Goal: Download file/media

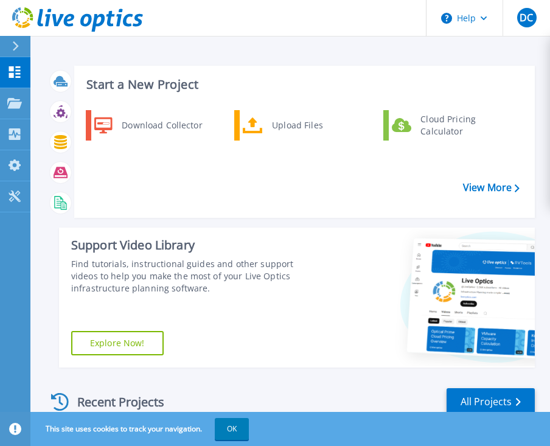
scroll to position [24, 0]
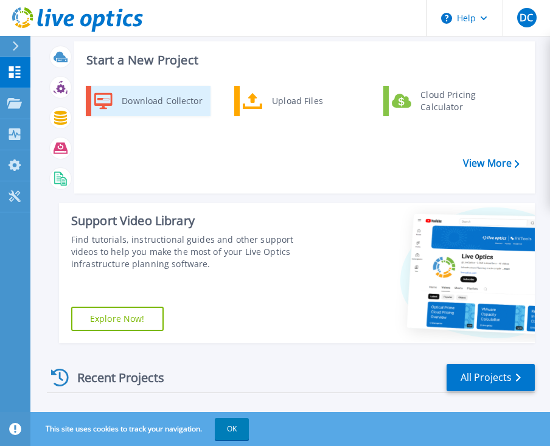
click at [174, 99] on div "Download Collector" at bounding box center [162, 101] width 92 height 24
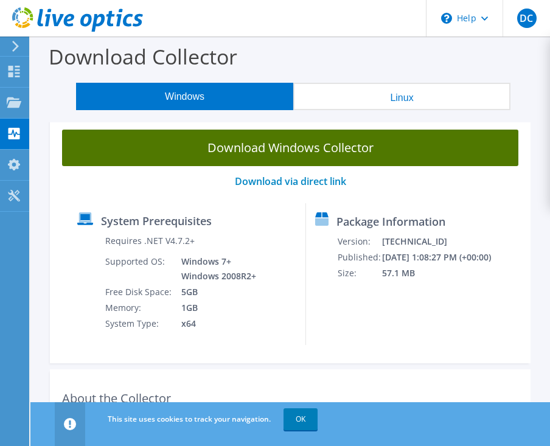
click at [270, 150] on link "Download Windows Collector" at bounding box center [290, 148] width 456 height 37
